Goal: Browse casually: Explore the website without a specific task or goal

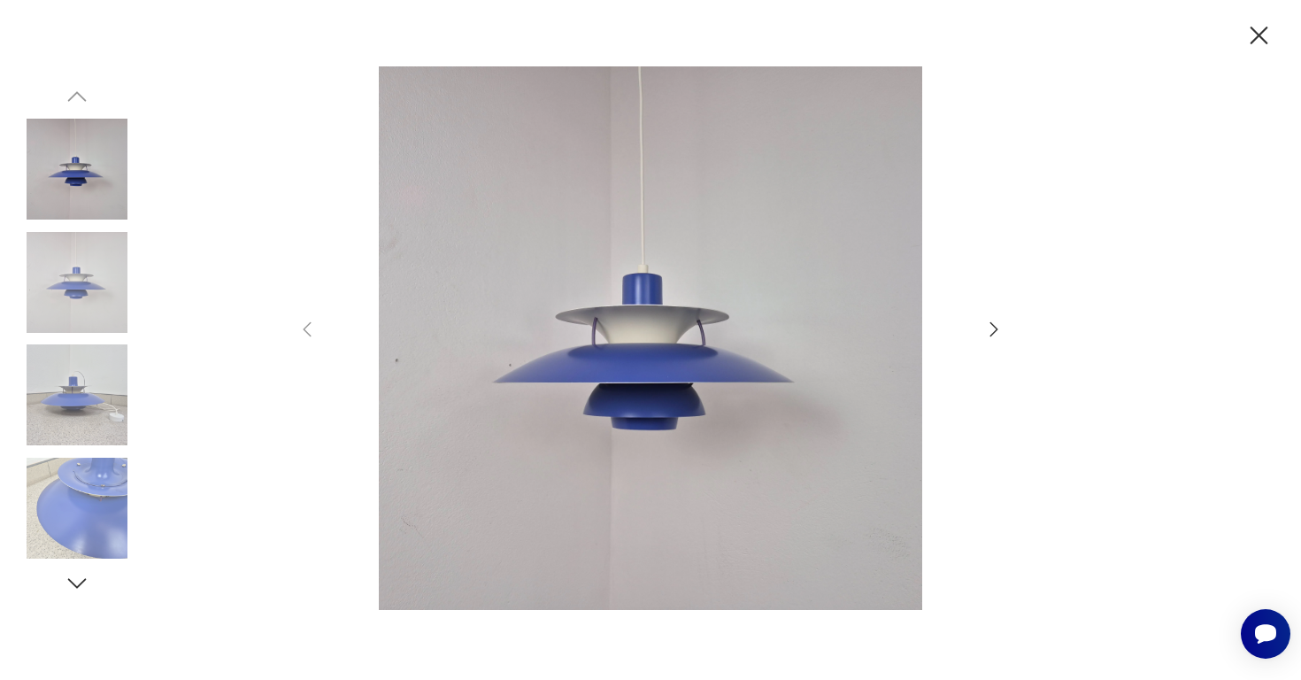
click at [995, 330] on icon "button" at bounding box center [994, 329] width 21 height 21
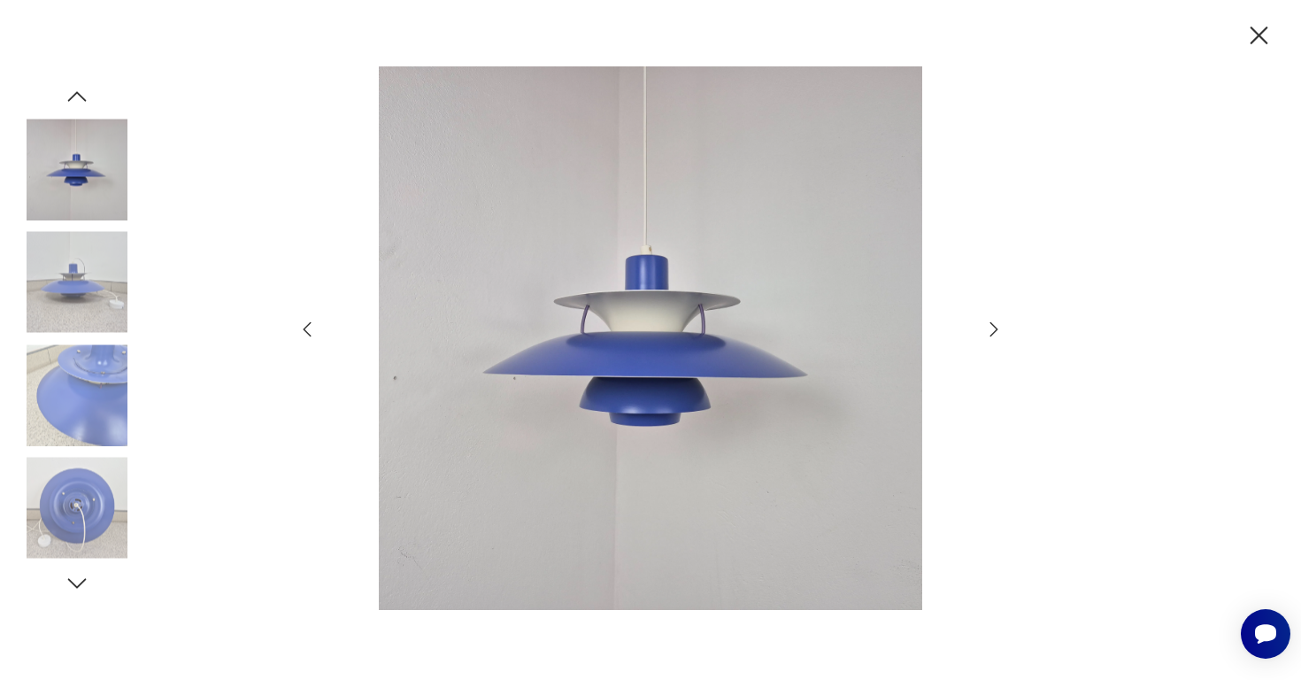
click at [995, 330] on icon "button" at bounding box center [994, 329] width 21 height 21
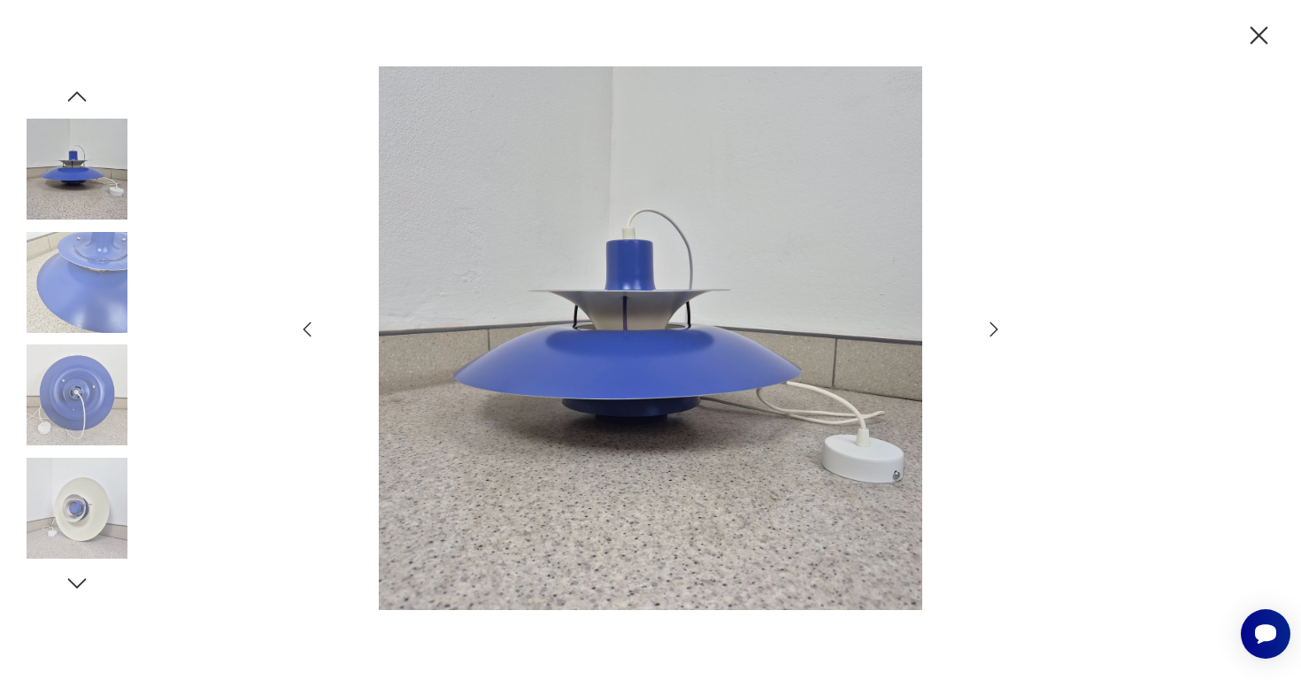
click at [995, 330] on icon "button" at bounding box center [994, 329] width 21 height 21
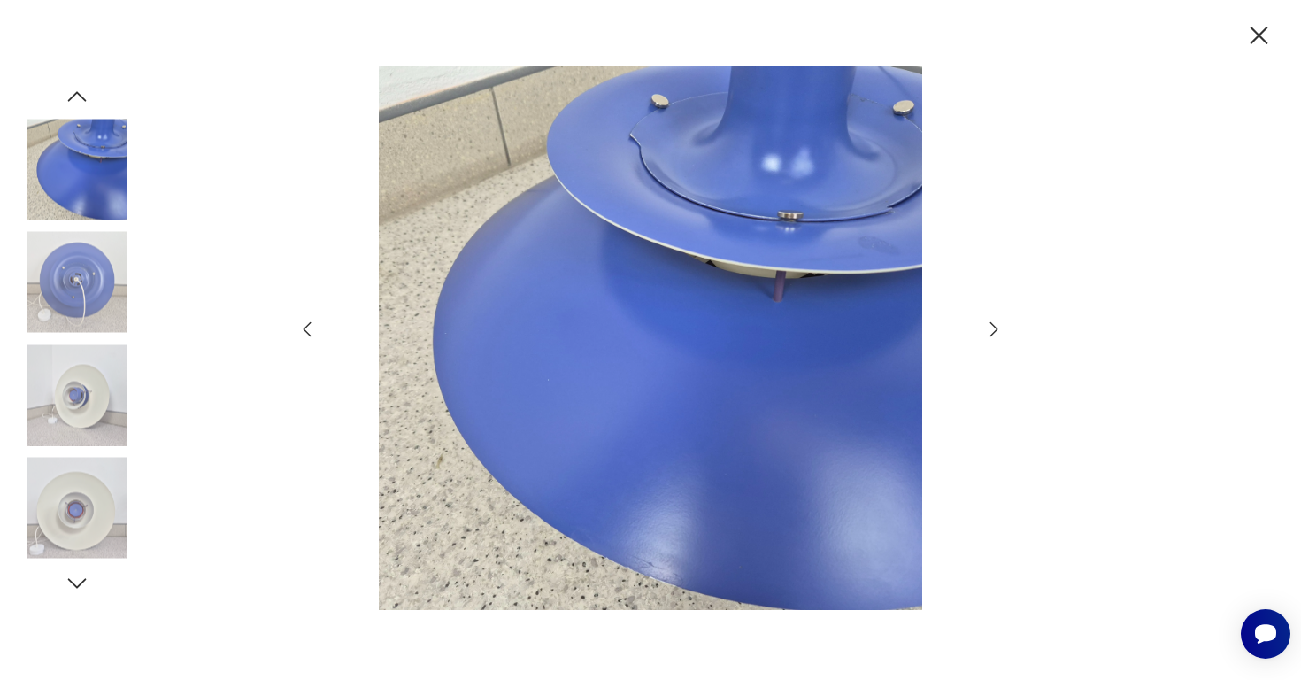
click at [995, 330] on icon "button" at bounding box center [994, 329] width 21 height 21
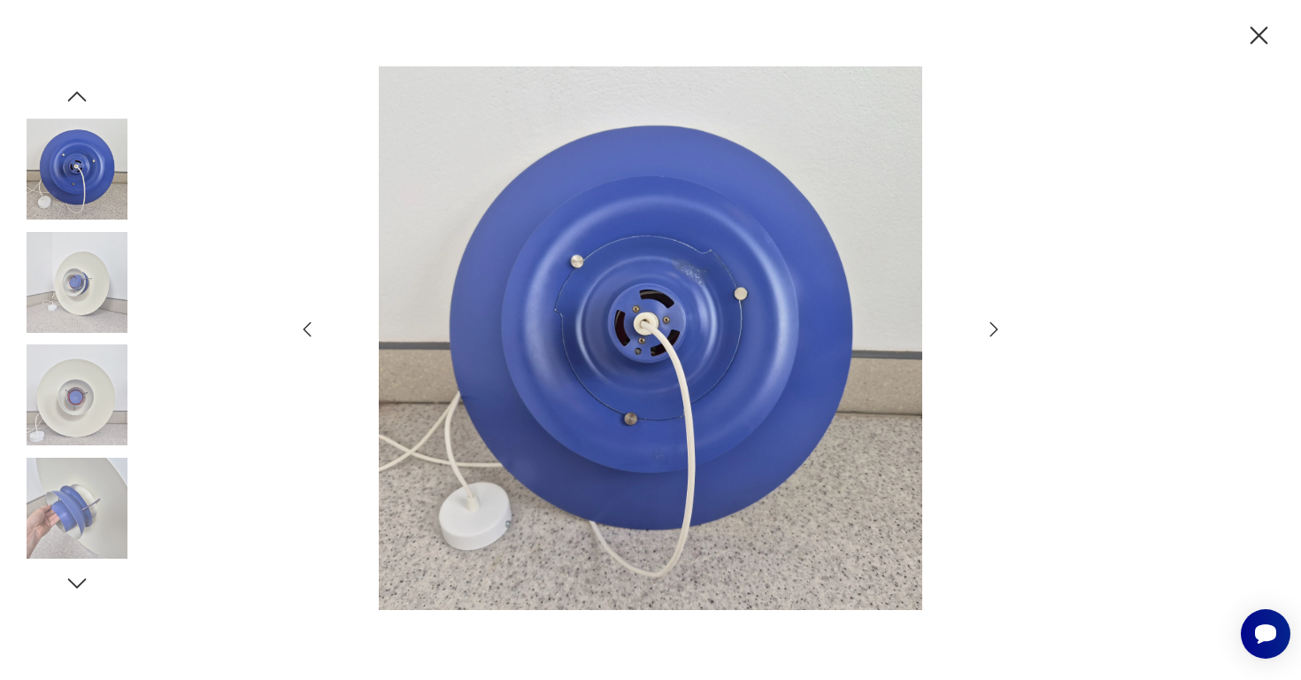
click at [995, 330] on icon "button" at bounding box center [994, 329] width 21 height 21
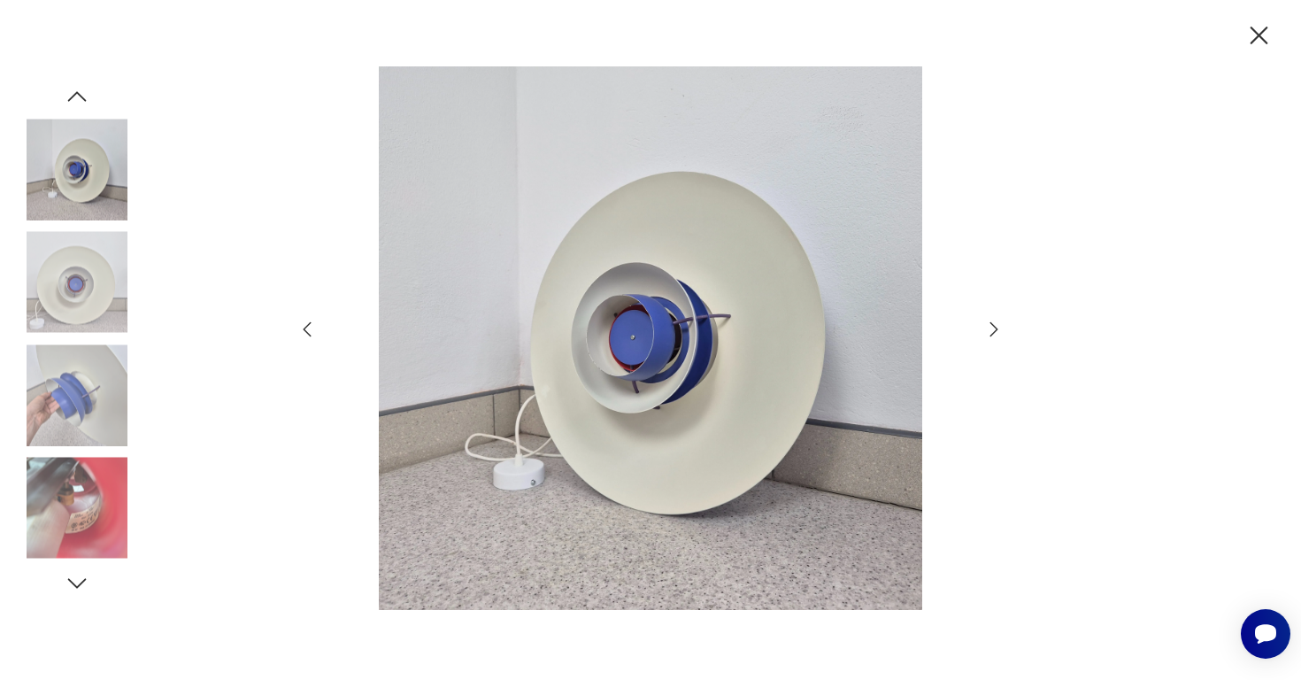
click at [995, 330] on icon "button" at bounding box center [994, 329] width 21 height 21
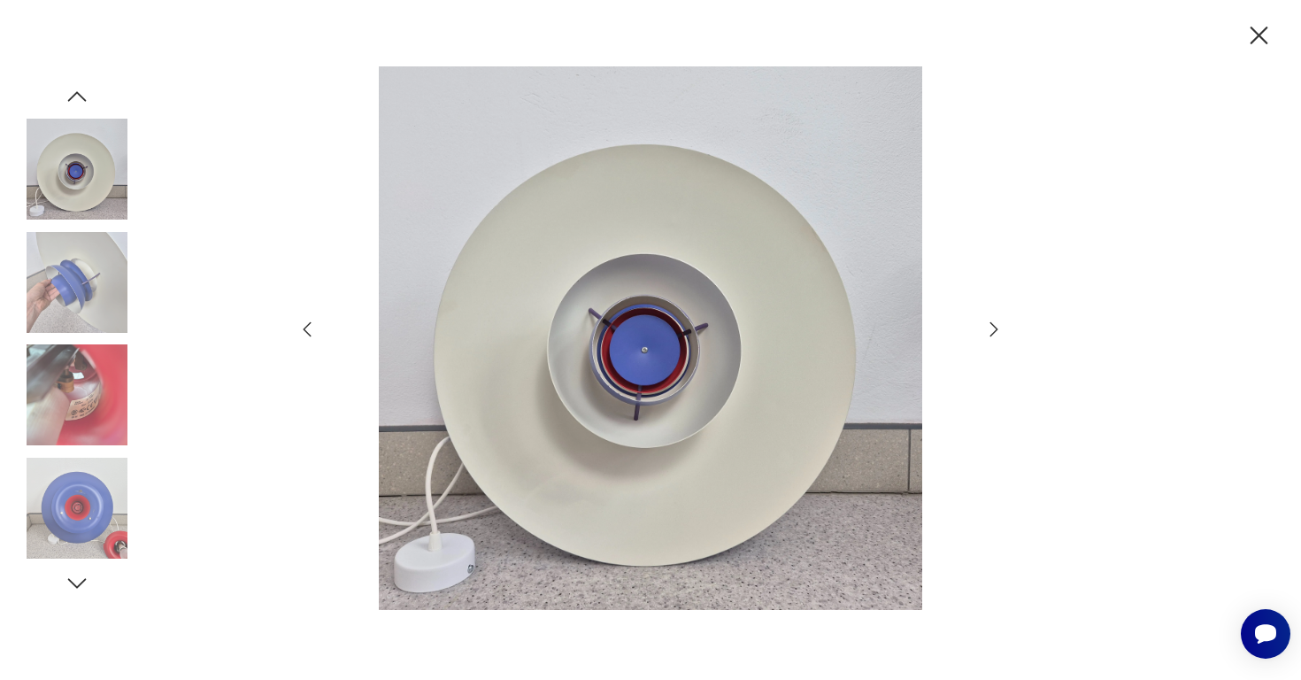
click at [995, 330] on icon "button" at bounding box center [994, 329] width 21 height 21
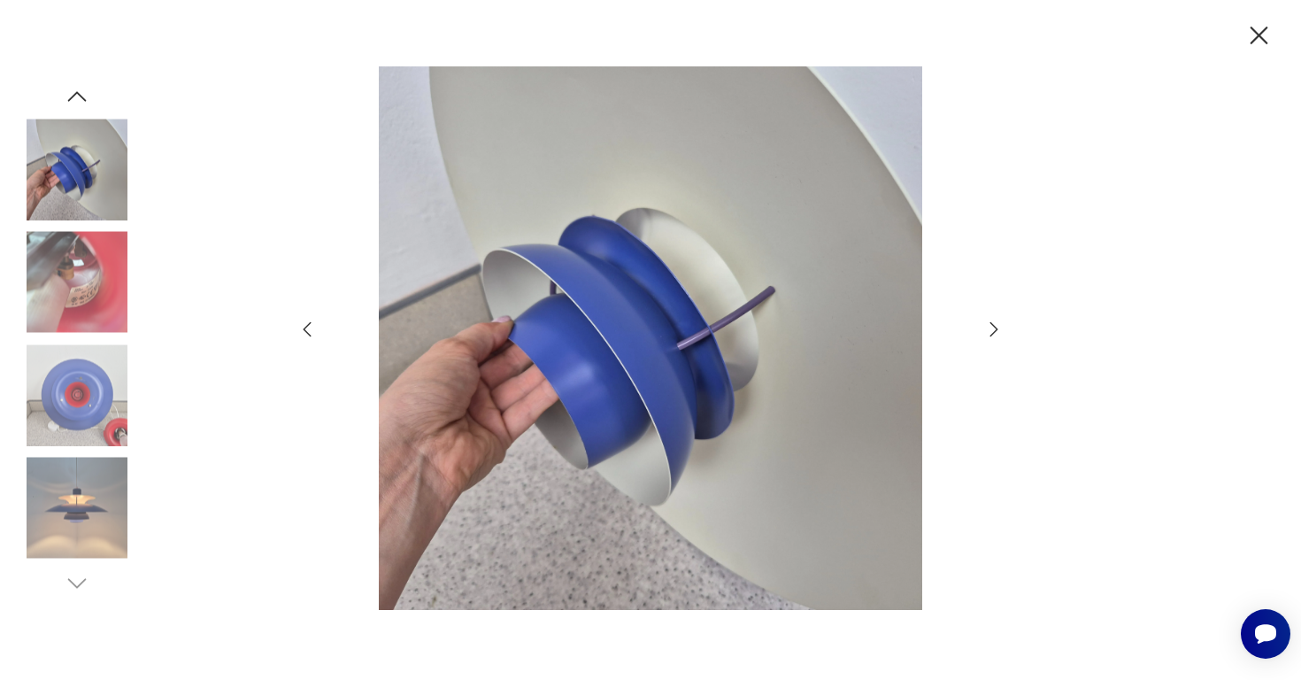
click at [995, 330] on icon "button" at bounding box center [994, 329] width 21 height 21
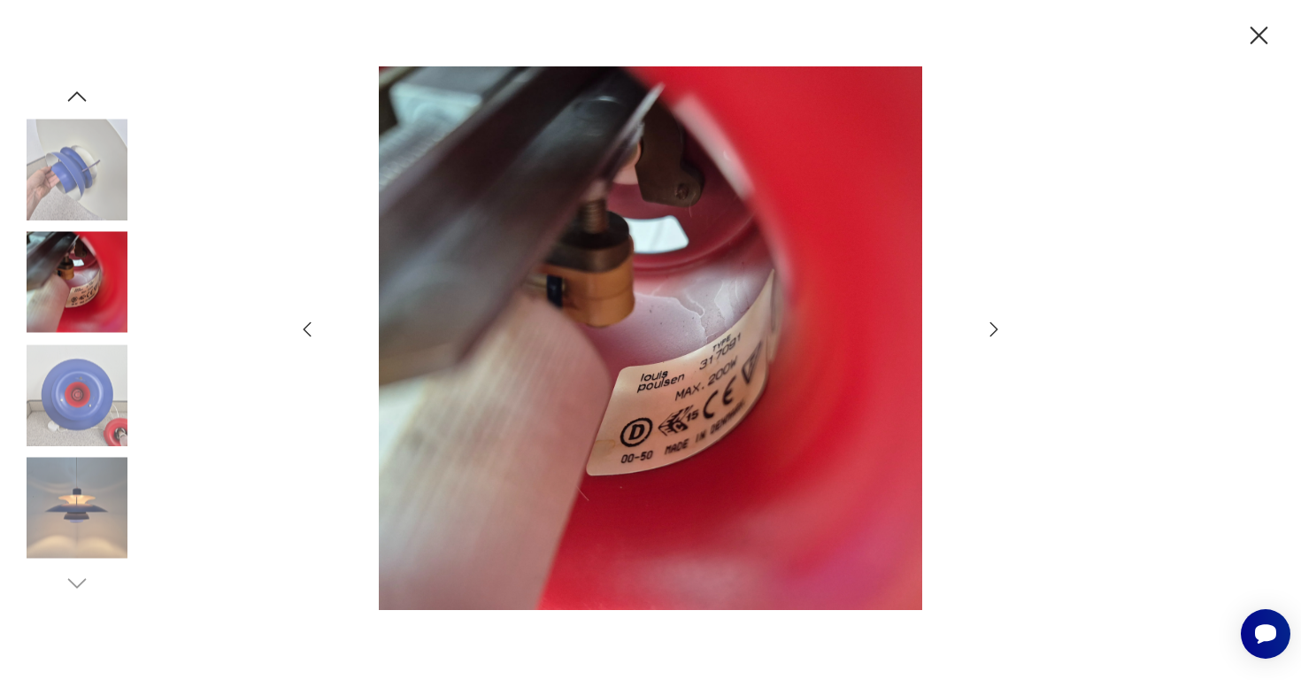
click at [995, 330] on icon "button" at bounding box center [994, 329] width 21 height 21
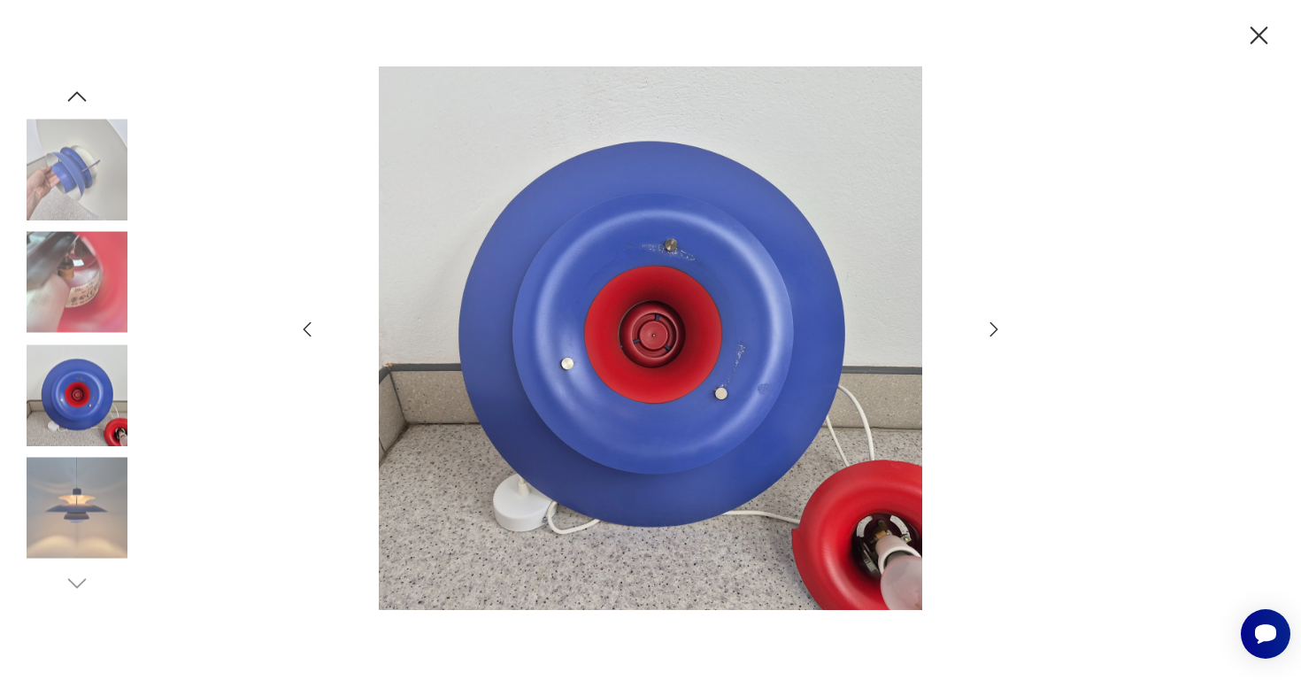
click at [995, 330] on icon "button" at bounding box center [994, 329] width 21 height 21
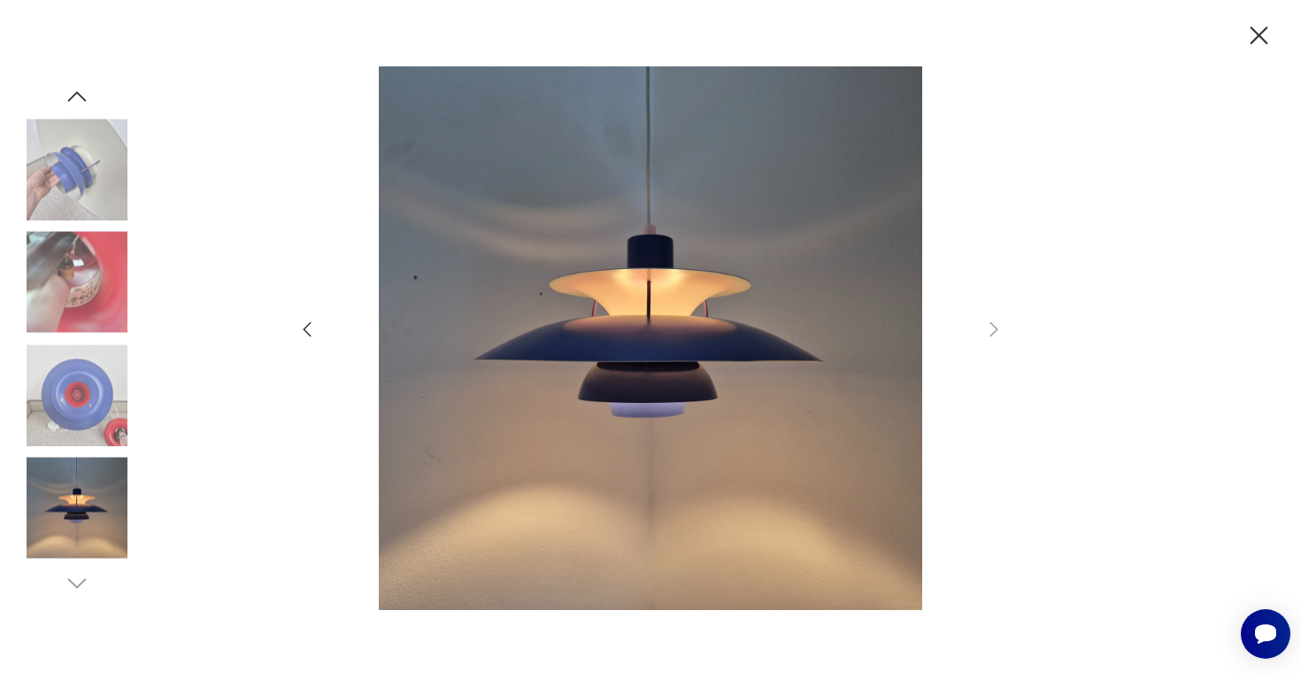
click at [1262, 34] on icon "button" at bounding box center [1260, 36] width 18 height 18
